Goal: Information Seeking & Learning: Learn about a topic

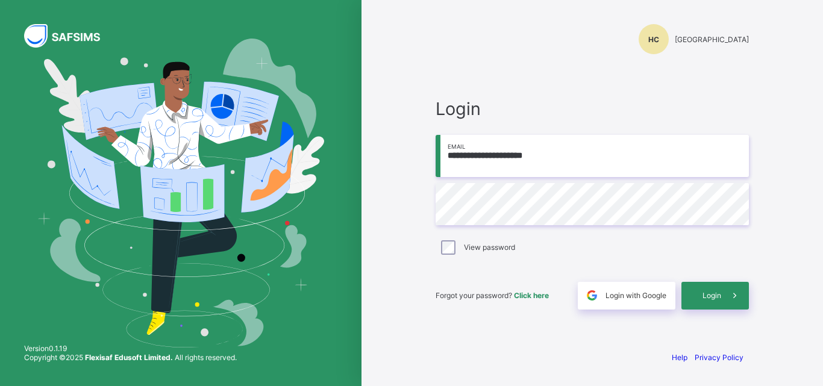
type input "**********"
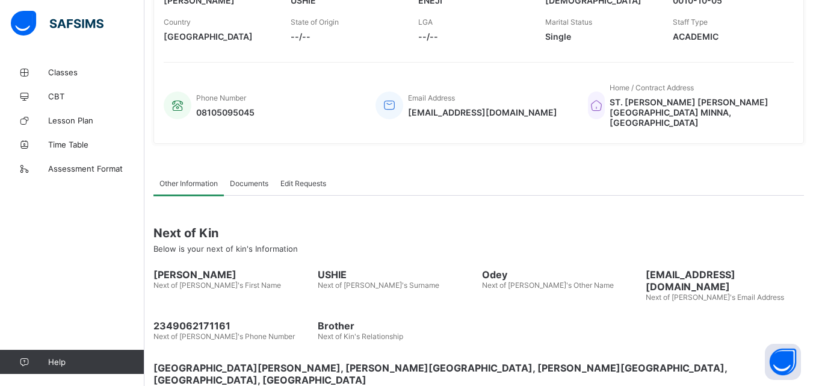
scroll to position [223, 0]
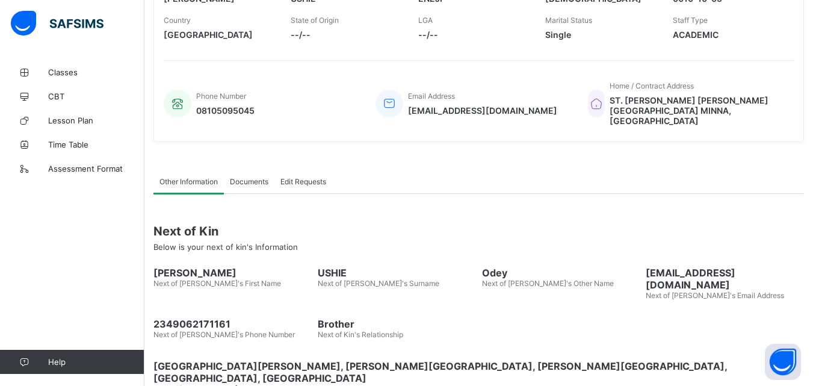
click at [26, 20] on img at bounding box center [57, 23] width 93 height 25
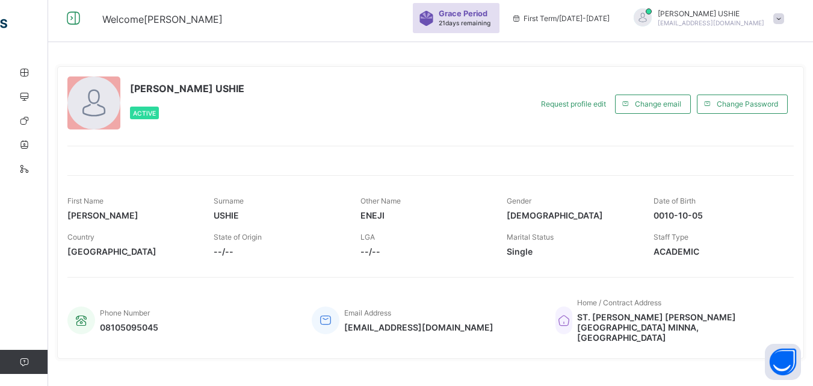
scroll to position [0, 0]
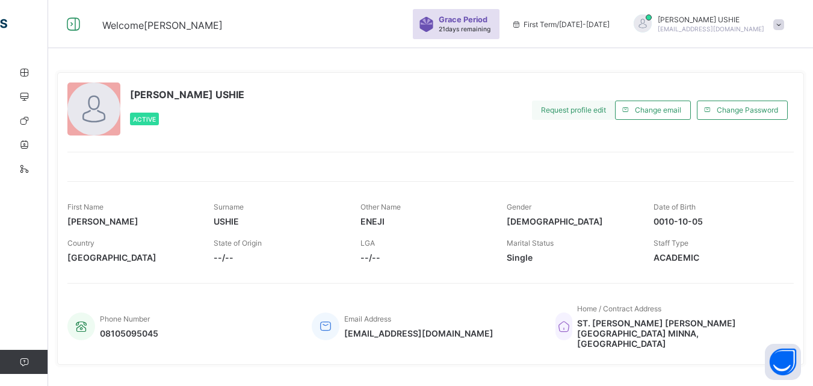
drag, startPoint x: 811, startPoint y: 0, endPoint x: 559, endPoint y: 114, distance: 276.5
click at [559, 114] on div "Request profile edit" at bounding box center [573, 110] width 83 height 19
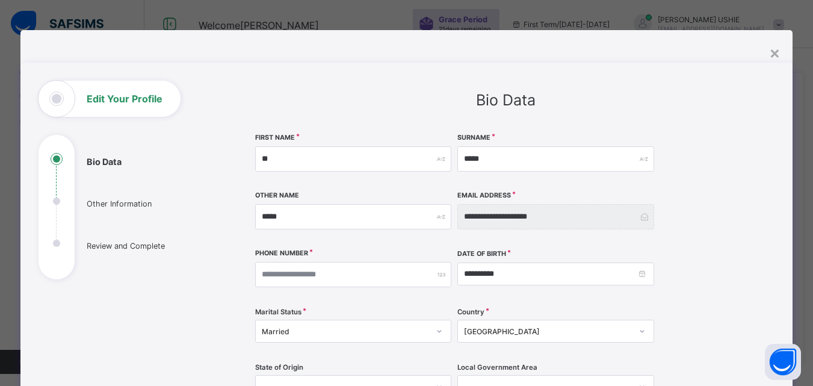
type input "*"
type input "******"
click at [355, 222] on input "*****" at bounding box center [353, 216] width 197 height 25
type input "*"
click at [780, 49] on div "×" at bounding box center [775, 52] width 11 height 20
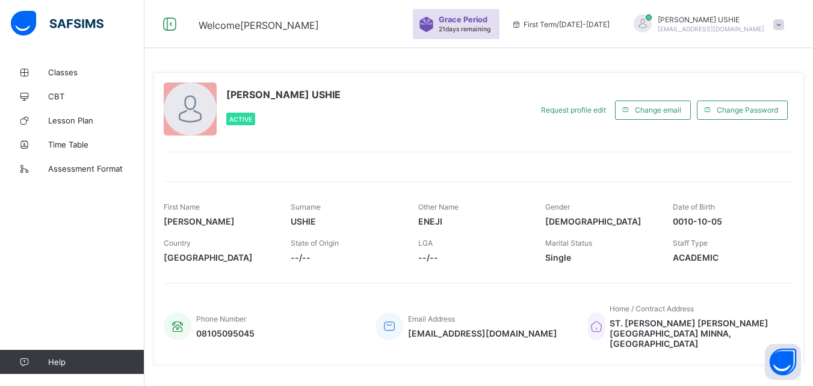
click at [785, 25] on span at bounding box center [779, 24] width 11 height 11
click at [749, 123] on span "Logout" at bounding box center [745, 119] width 79 height 14
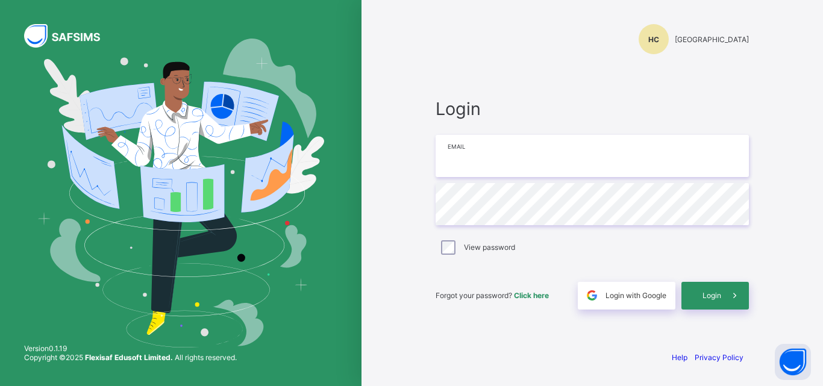
click at [579, 154] on input "email" at bounding box center [591, 156] width 313 height 42
type input "**********"
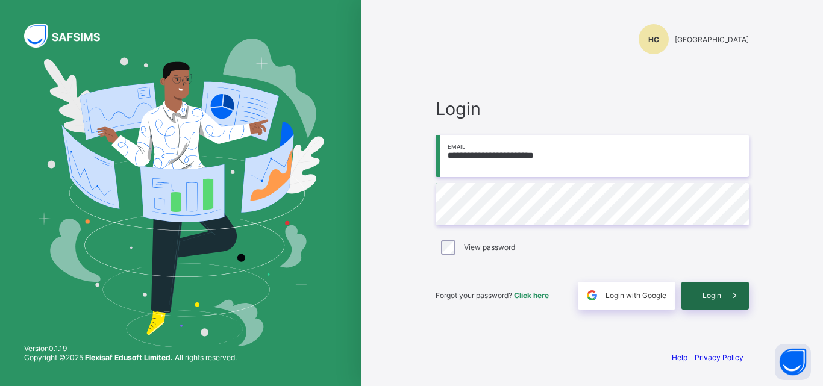
click at [711, 294] on span "Login" at bounding box center [711, 295] width 19 height 9
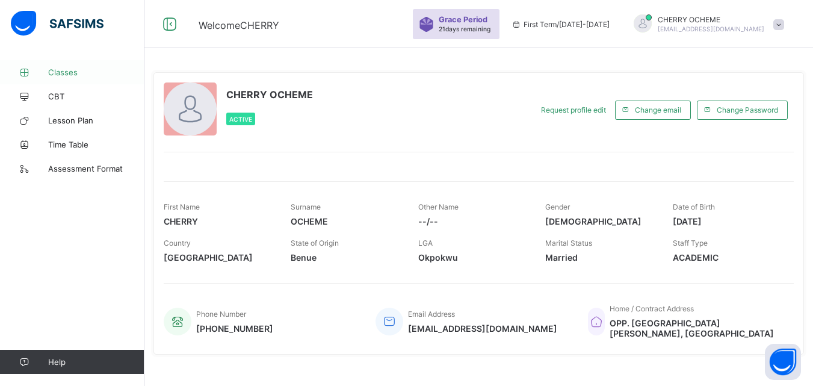
click at [66, 73] on span "Classes" at bounding box center [96, 72] width 96 height 10
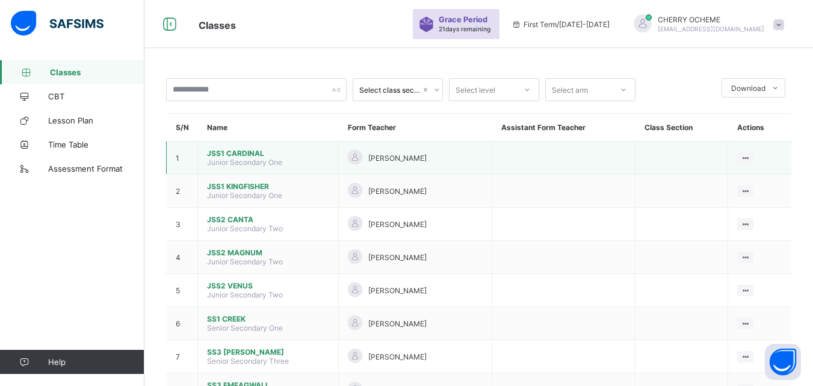
click at [249, 166] on span "Junior Secondary One" at bounding box center [244, 162] width 75 height 9
click at [274, 166] on span "Junior Secondary One" at bounding box center [244, 162] width 75 height 9
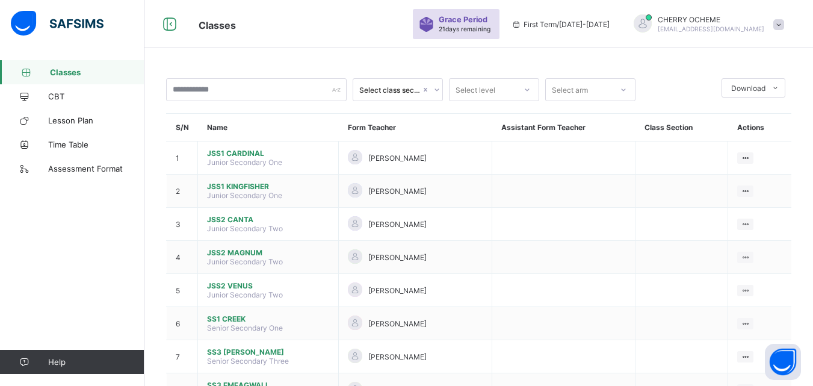
click at [108, 197] on div "Classes CBT Lesson Plan Time Table Assessment Format Help" at bounding box center [72, 217] width 145 height 338
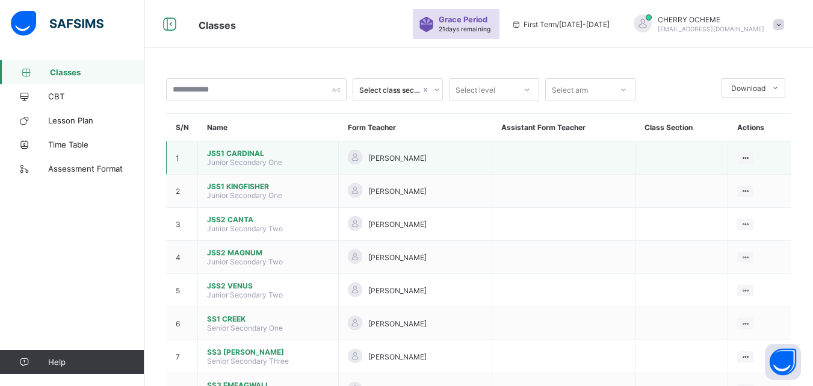
click at [269, 167] on td "JSS1 CARDINAL Junior Secondary One" at bounding box center [268, 158] width 141 height 33
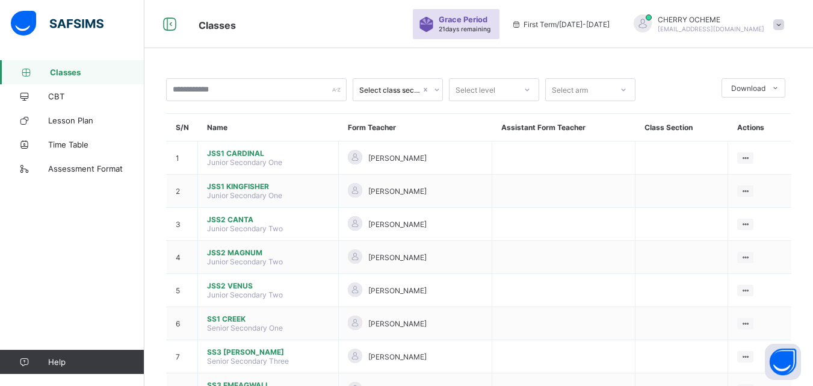
click at [89, 229] on div "Classes CBT Lesson Plan Time Table Assessment Format Help" at bounding box center [72, 217] width 145 height 338
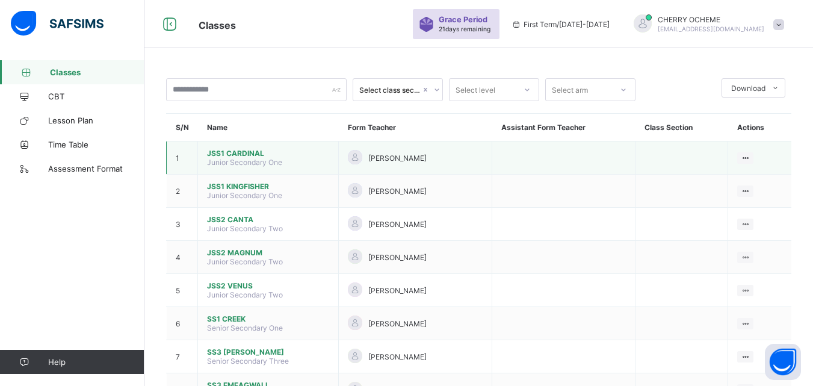
click at [222, 153] on span "JSS1 CARDINAL" at bounding box center [268, 153] width 122 height 9
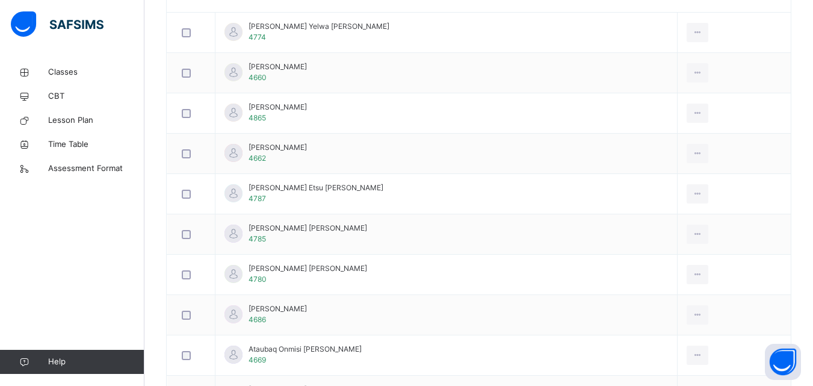
scroll to position [385, 0]
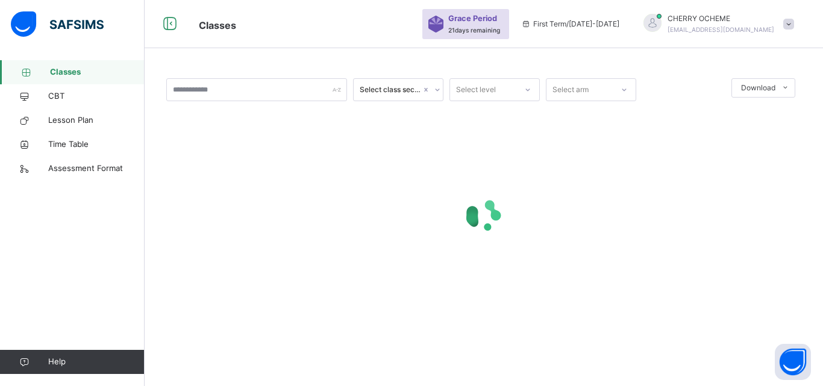
click at [789, 25] on span at bounding box center [788, 24] width 11 height 11
